Goal: Transaction & Acquisition: Purchase product/service

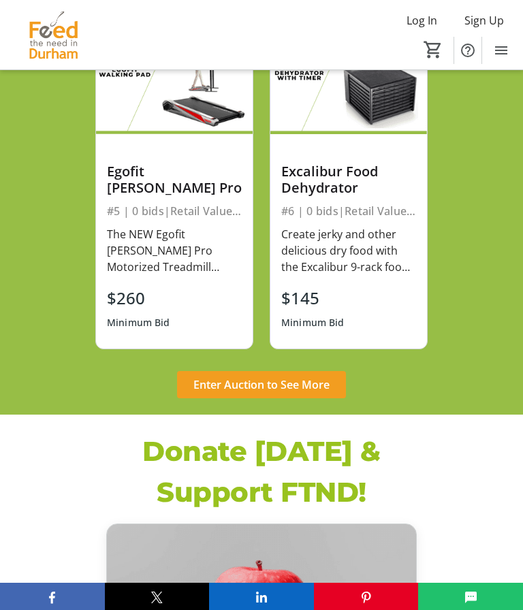
scroll to position [1093, 0]
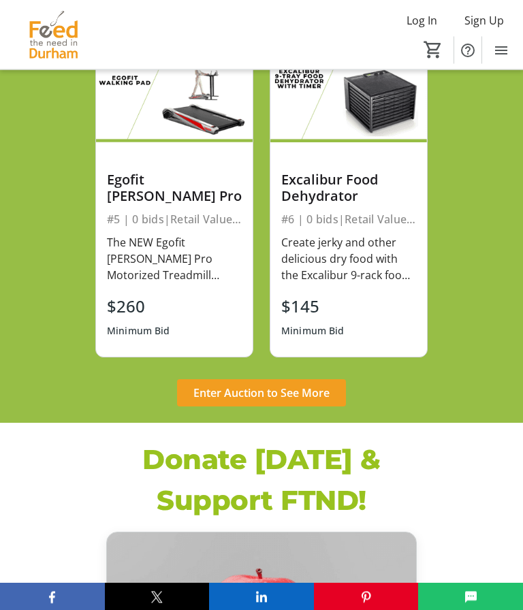
click at [308, 386] on span "Enter Auction to See More" at bounding box center [261, 394] width 136 height 16
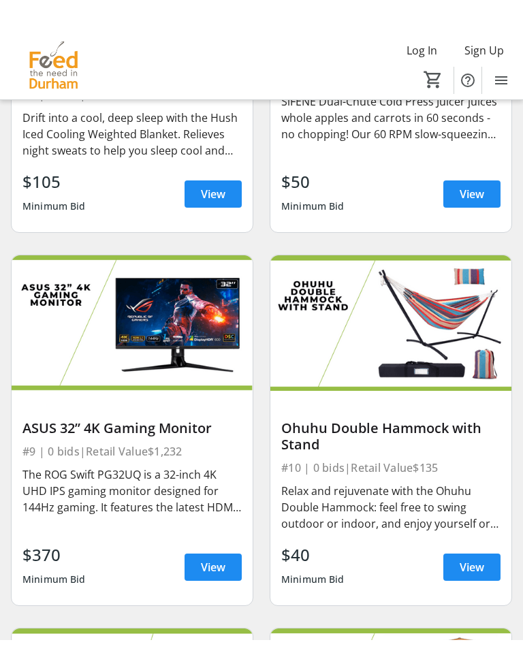
scroll to position [1501, 0]
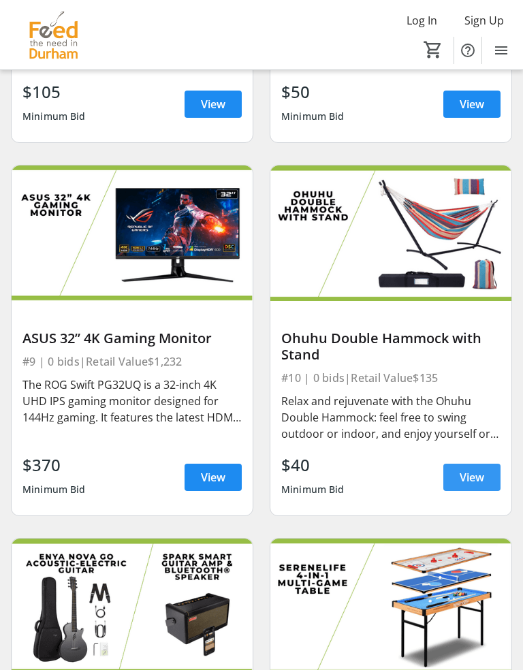
click at [481, 470] on span "View" at bounding box center [472, 477] width 25 height 16
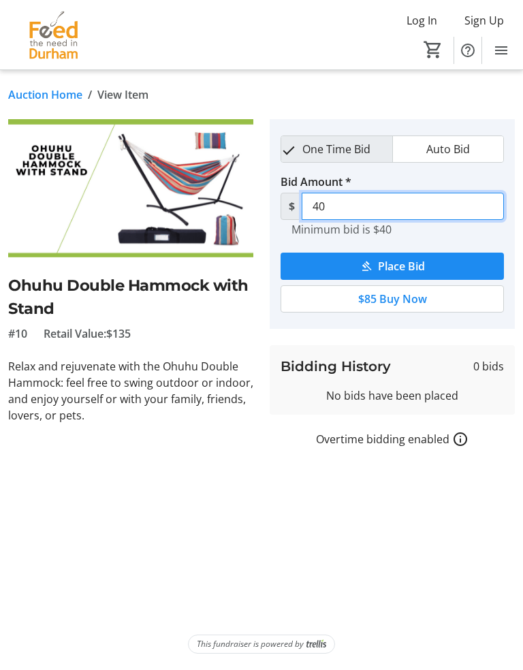
click at [356, 208] on input "40" at bounding box center [403, 206] width 202 height 27
type input "4"
type input "50"
click at [432, 266] on span "submit" at bounding box center [392, 266] width 223 height 33
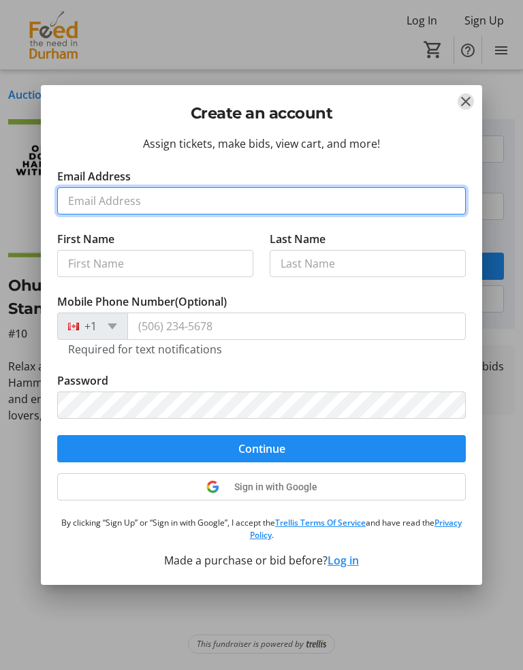
click at [159, 202] on input "Email Address" at bounding box center [261, 200] width 409 height 27
type input "[EMAIL_ADDRESS][DOMAIN_NAME]"
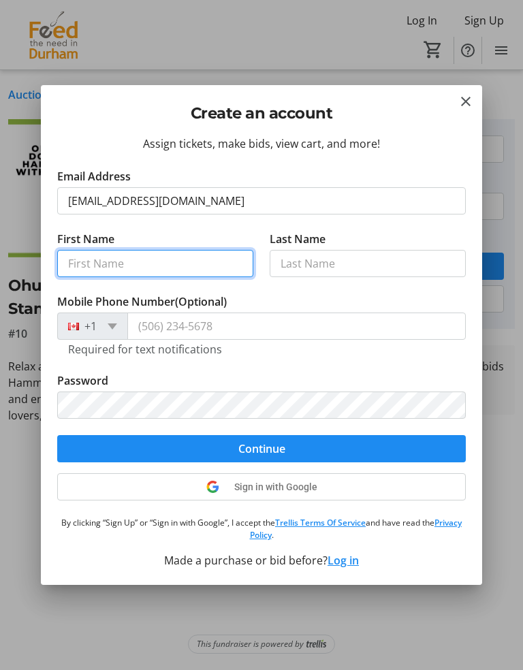
click at [181, 267] on input "First Name" at bounding box center [155, 263] width 196 height 27
type input "[PERSON_NAME]"
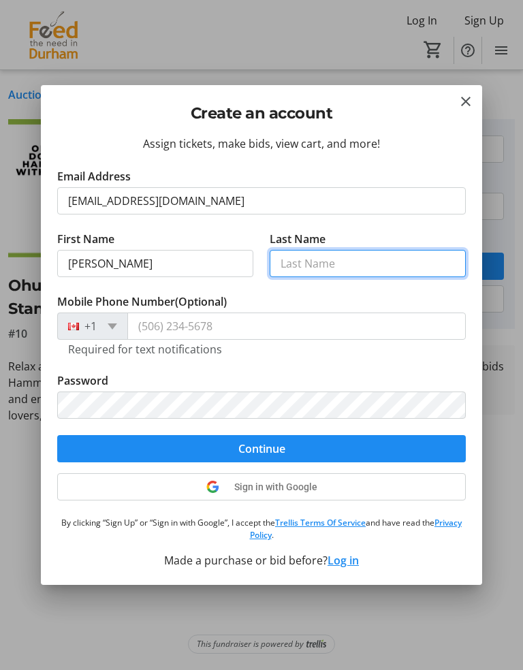
click at [336, 262] on input "Last Name" at bounding box center [368, 263] width 196 height 27
type input "[PERSON_NAME]"
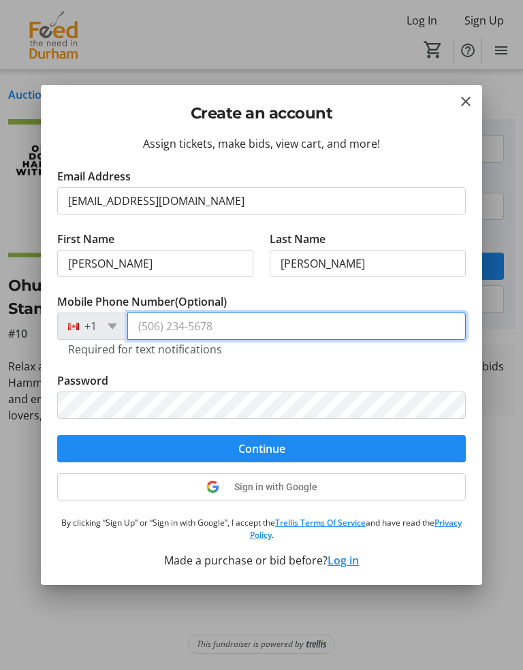
click at [253, 324] on input "Mobile Phone Number (Optional)" at bounding box center [296, 326] width 339 height 27
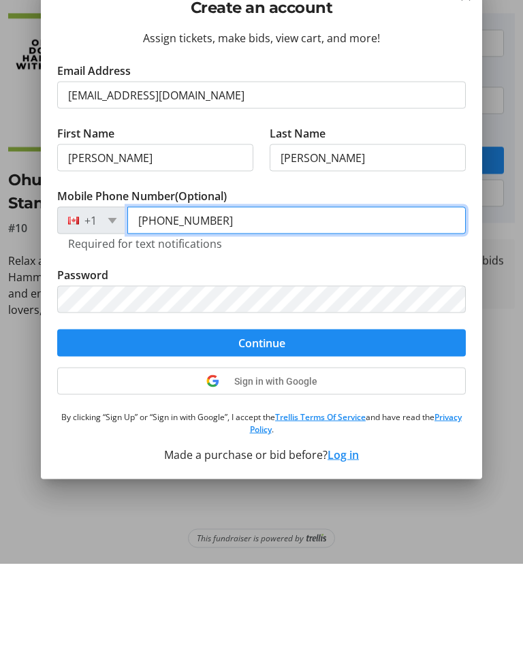
type input "[PHONE_NUMBER]"
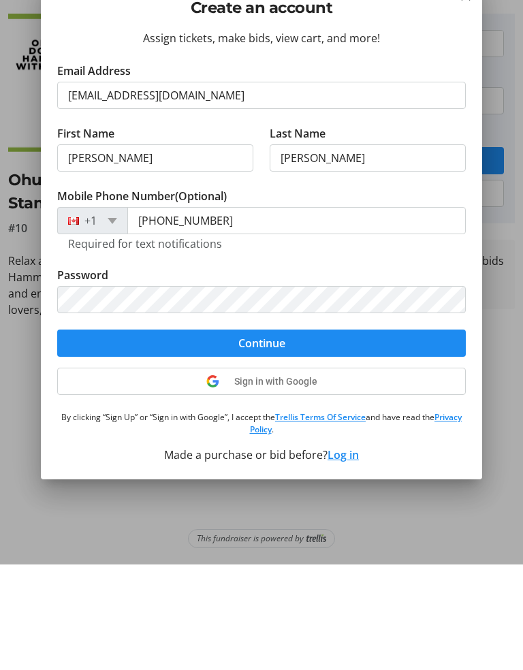
click at [298, 433] on span "submit" at bounding box center [261, 449] width 409 height 33
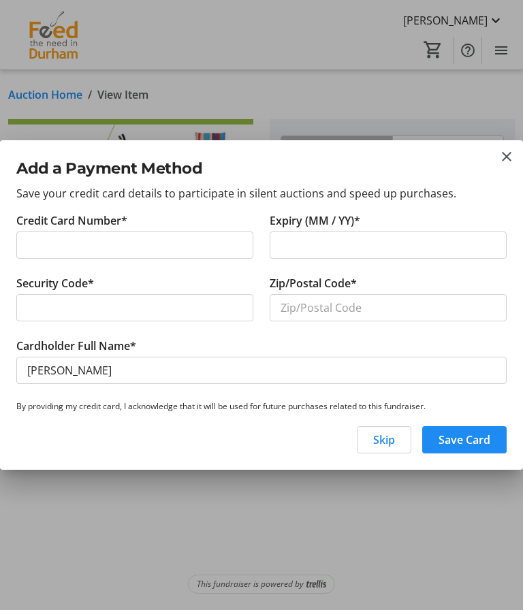
click at [393, 446] on span "Skip" at bounding box center [384, 440] width 22 height 16
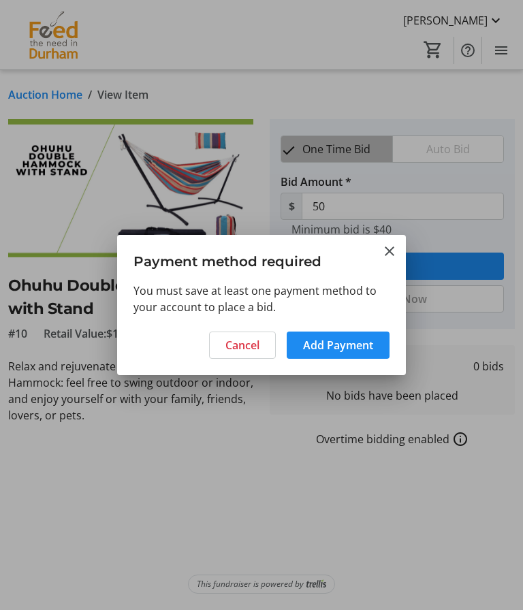
click at [366, 347] on span "Add Payment" at bounding box center [338, 345] width 70 height 16
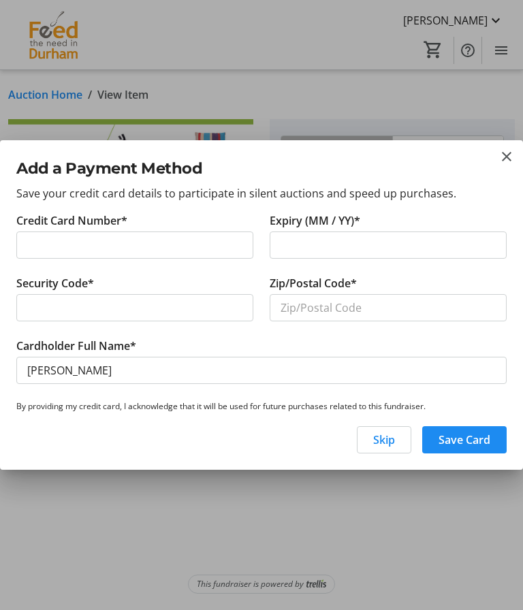
click at [126, 319] on div at bounding box center [134, 307] width 237 height 27
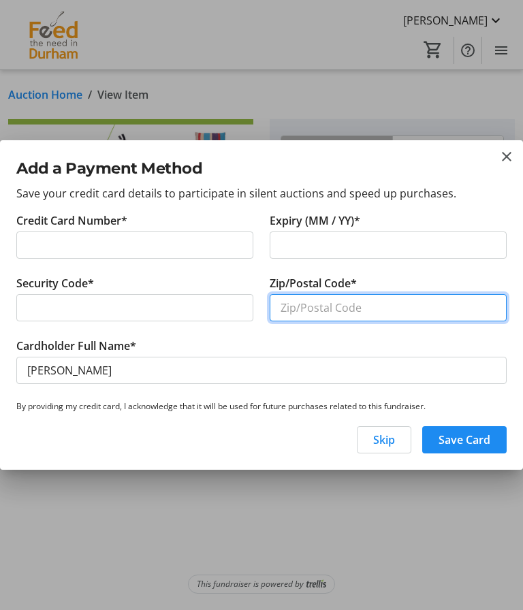
click at [341, 307] on input "Zip/Postal Code*" at bounding box center [388, 307] width 237 height 27
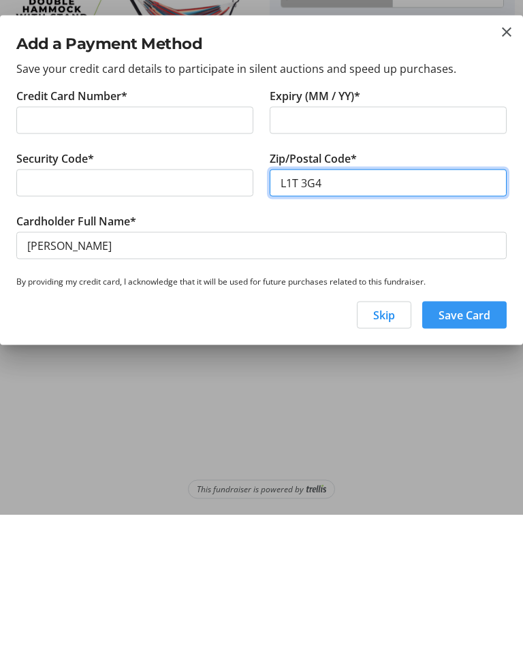
type input "L1T 3G4"
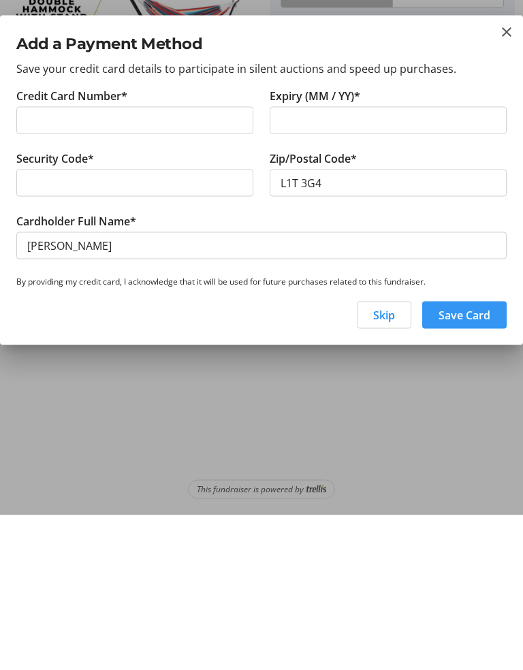
click at [485, 462] on span "Save Card" at bounding box center [465, 470] width 52 height 16
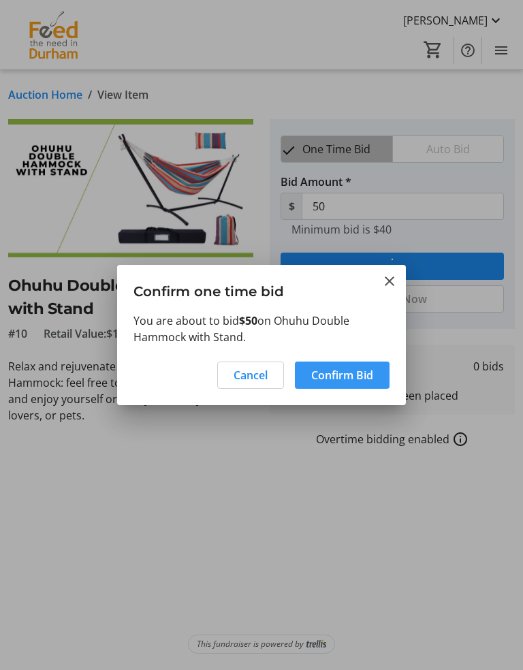
click at [375, 381] on span at bounding box center [342, 375] width 95 height 33
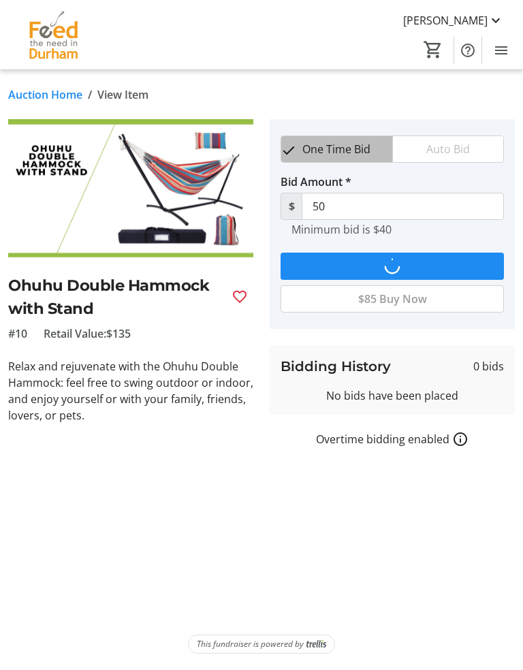
type input "55"
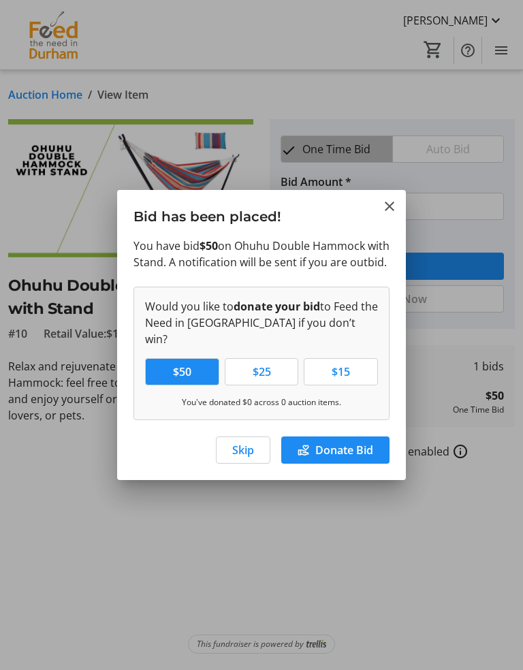
click at [247, 455] on span "Skip" at bounding box center [243, 450] width 22 height 16
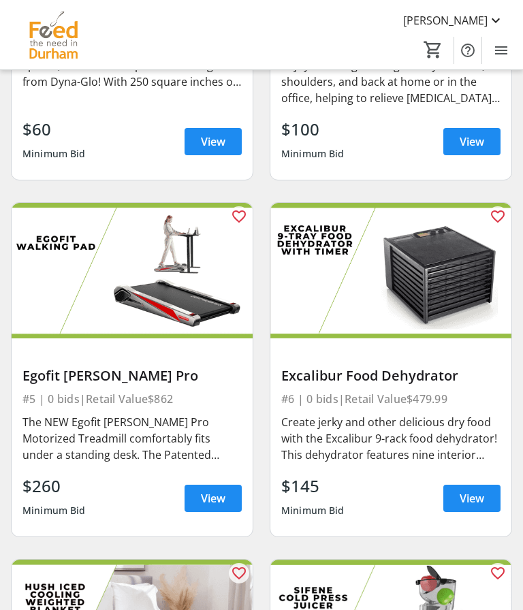
scroll to position [732, 0]
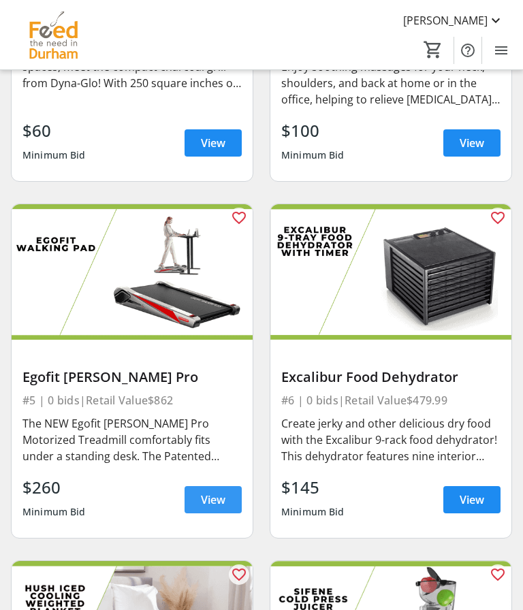
click at [227, 497] on span at bounding box center [213, 500] width 57 height 33
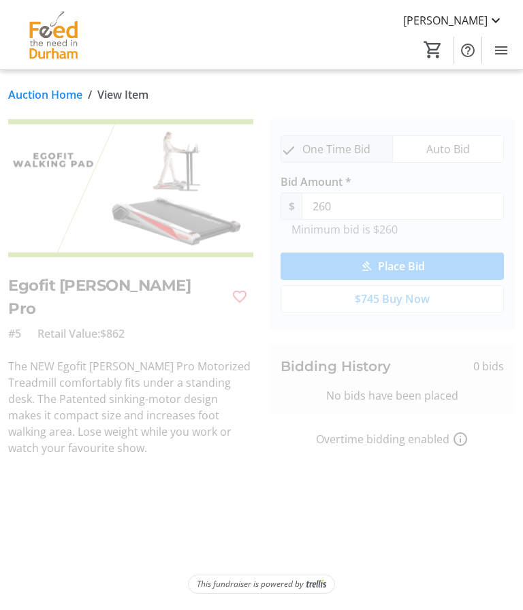
click at [131, 95] on span "View Item" at bounding box center [122, 95] width 51 height 16
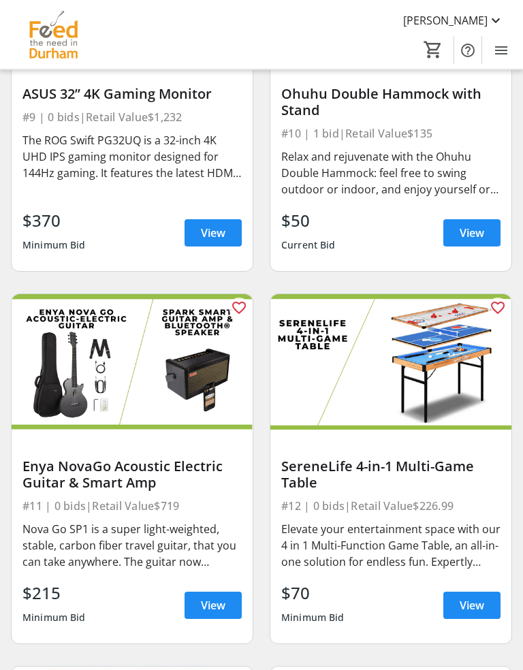
scroll to position [1746, 0]
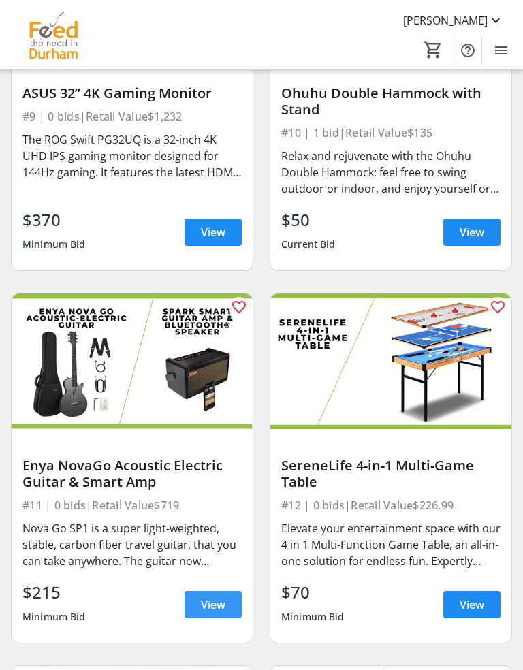
click at [223, 601] on span "View" at bounding box center [213, 605] width 25 height 16
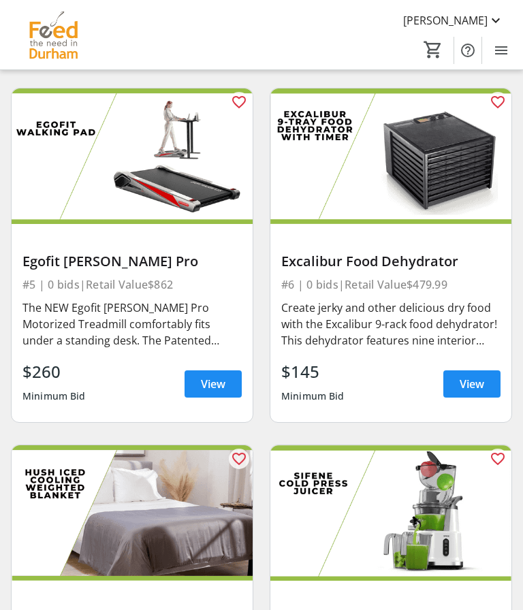
scroll to position [845, 0]
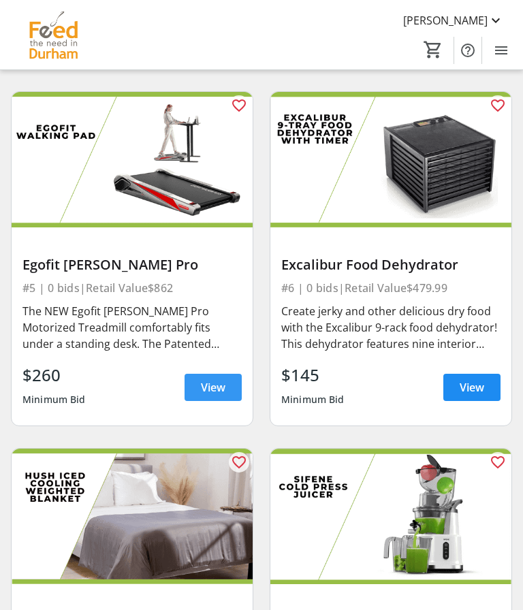
click at [219, 385] on span "View" at bounding box center [213, 387] width 25 height 16
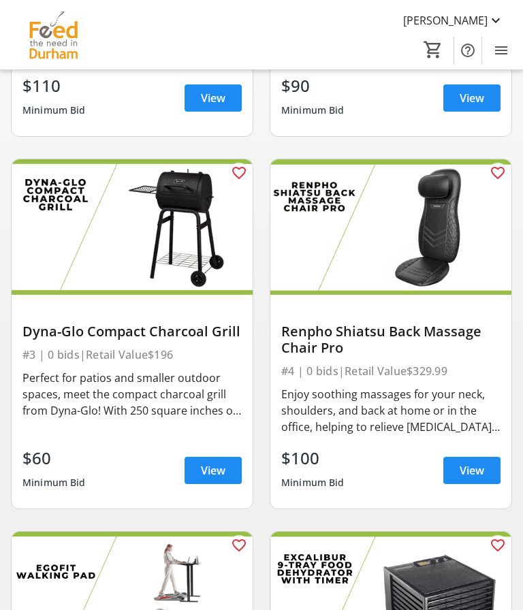
scroll to position [404, 0]
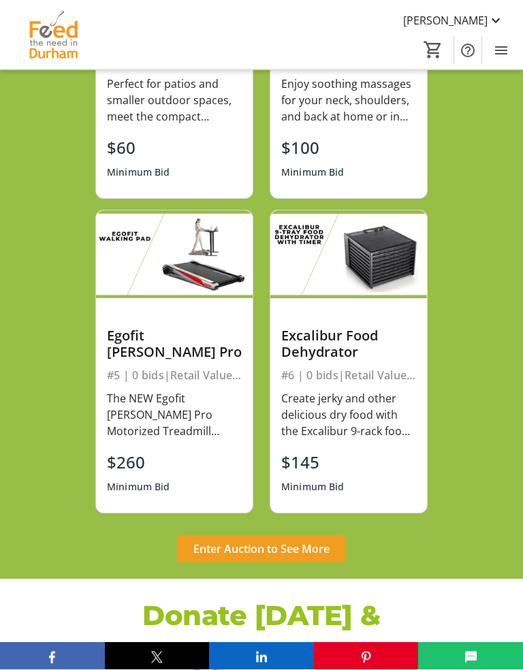
scroll to position [938, 0]
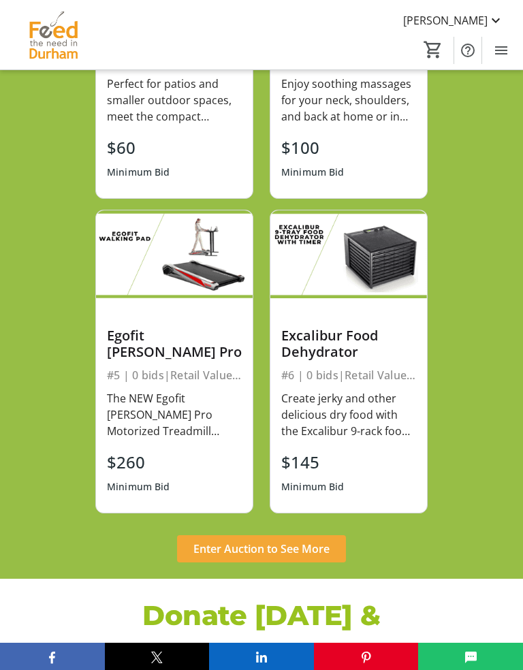
click at [323, 541] on span "Enter Auction to See More" at bounding box center [261, 549] width 136 height 16
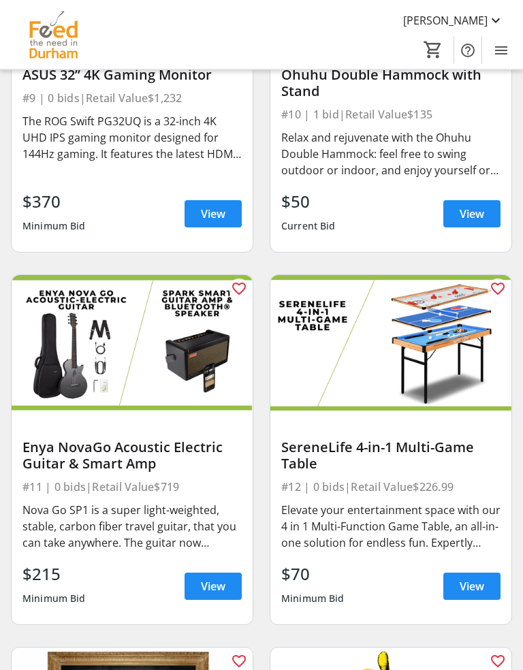
scroll to position [1764, 0]
click at [220, 581] on span "View" at bounding box center [213, 586] width 25 height 16
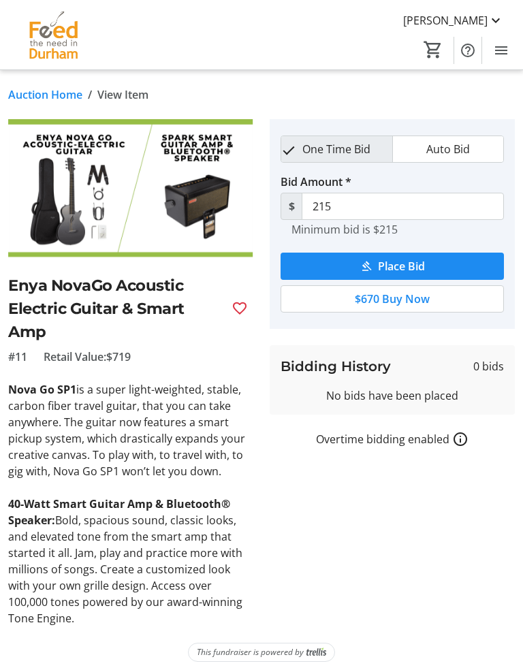
click at [97, 198] on img at bounding box center [130, 188] width 245 height 138
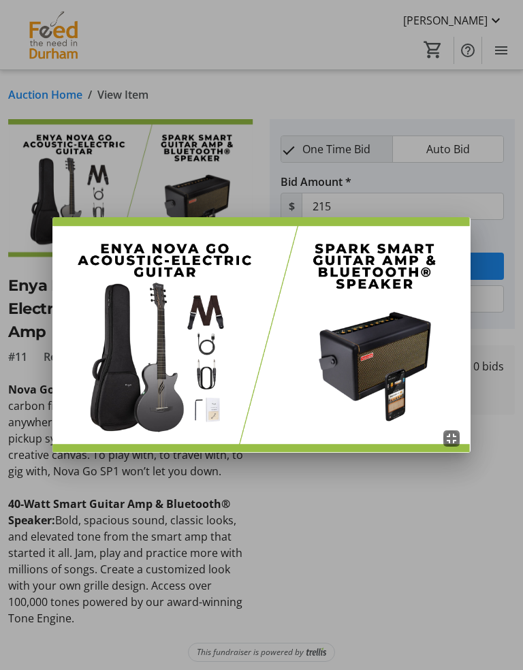
click at [382, 537] on div at bounding box center [261, 335] width 523 height 670
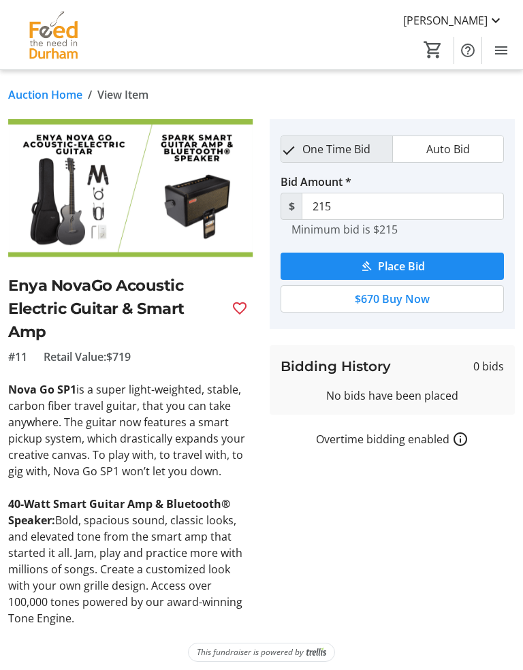
click at [79, 187] on img at bounding box center [130, 188] width 245 height 138
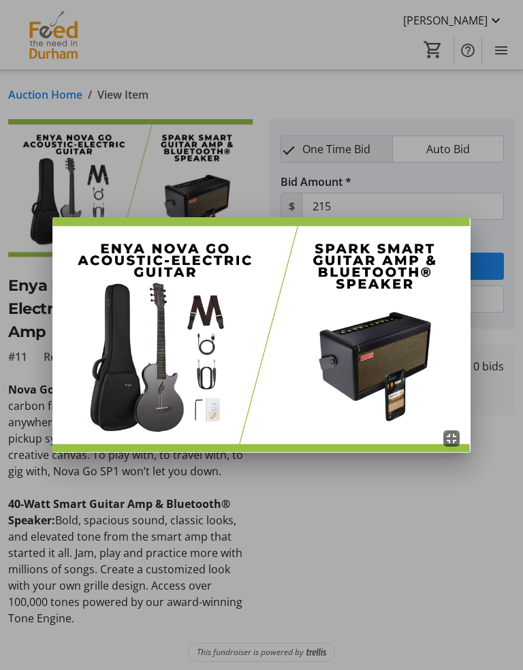
click at [390, 548] on div at bounding box center [261, 335] width 523 height 670
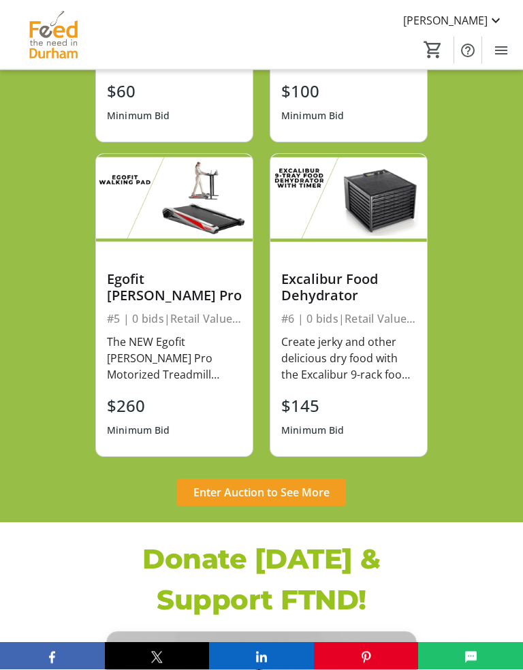
scroll to position [995, 0]
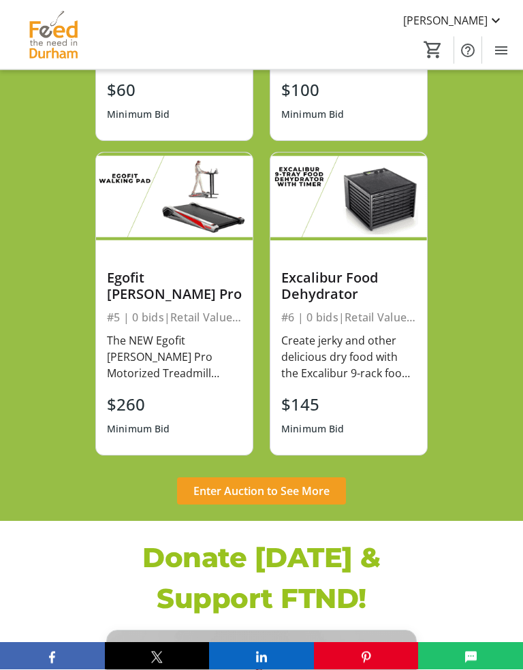
click at [326, 484] on span "Enter Auction to See More" at bounding box center [261, 492] width 136 height 16
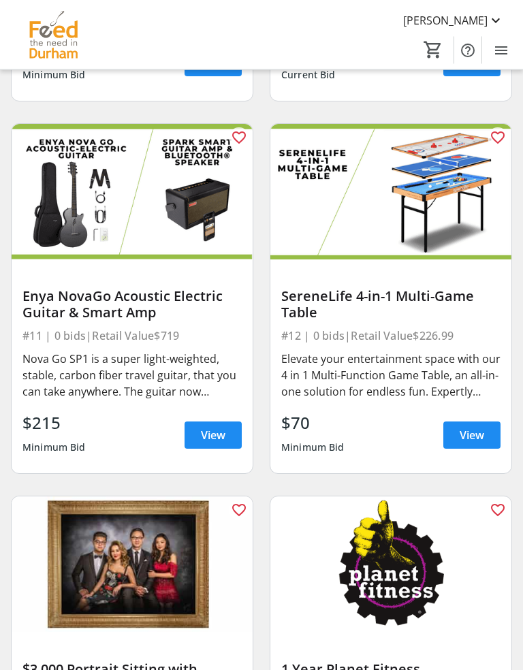
scroll to position [1915, 0]
